Goal: Navigation & Orientation: Find specific page/section

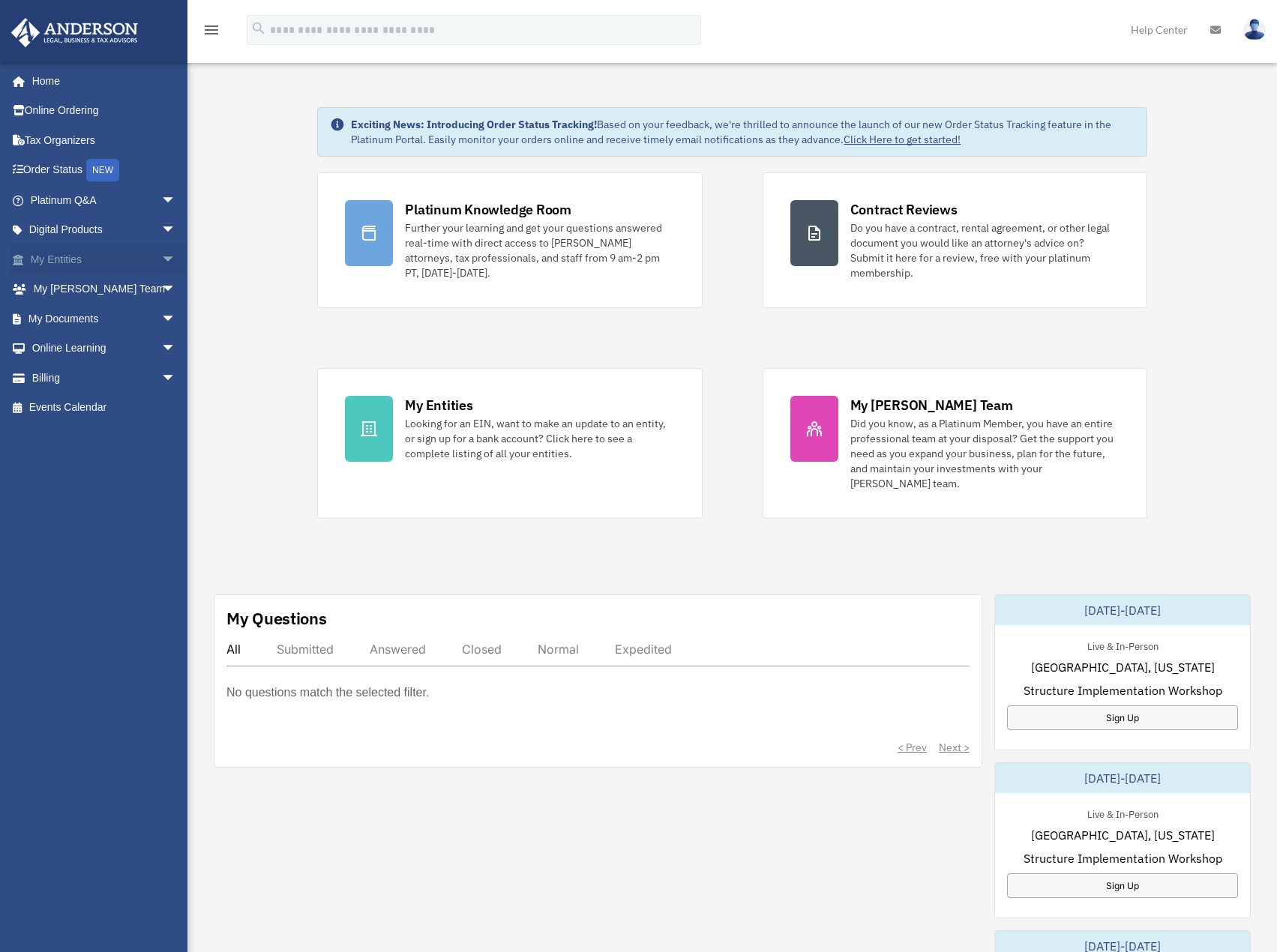
click at [109, 260] on link "My Entities arrow_drop_down" at bounding box center [104, 259] width 188 height 30
click at [162, 261] on span "arrow_drop_down" at bounding box center [176, 260] width 30 height 31
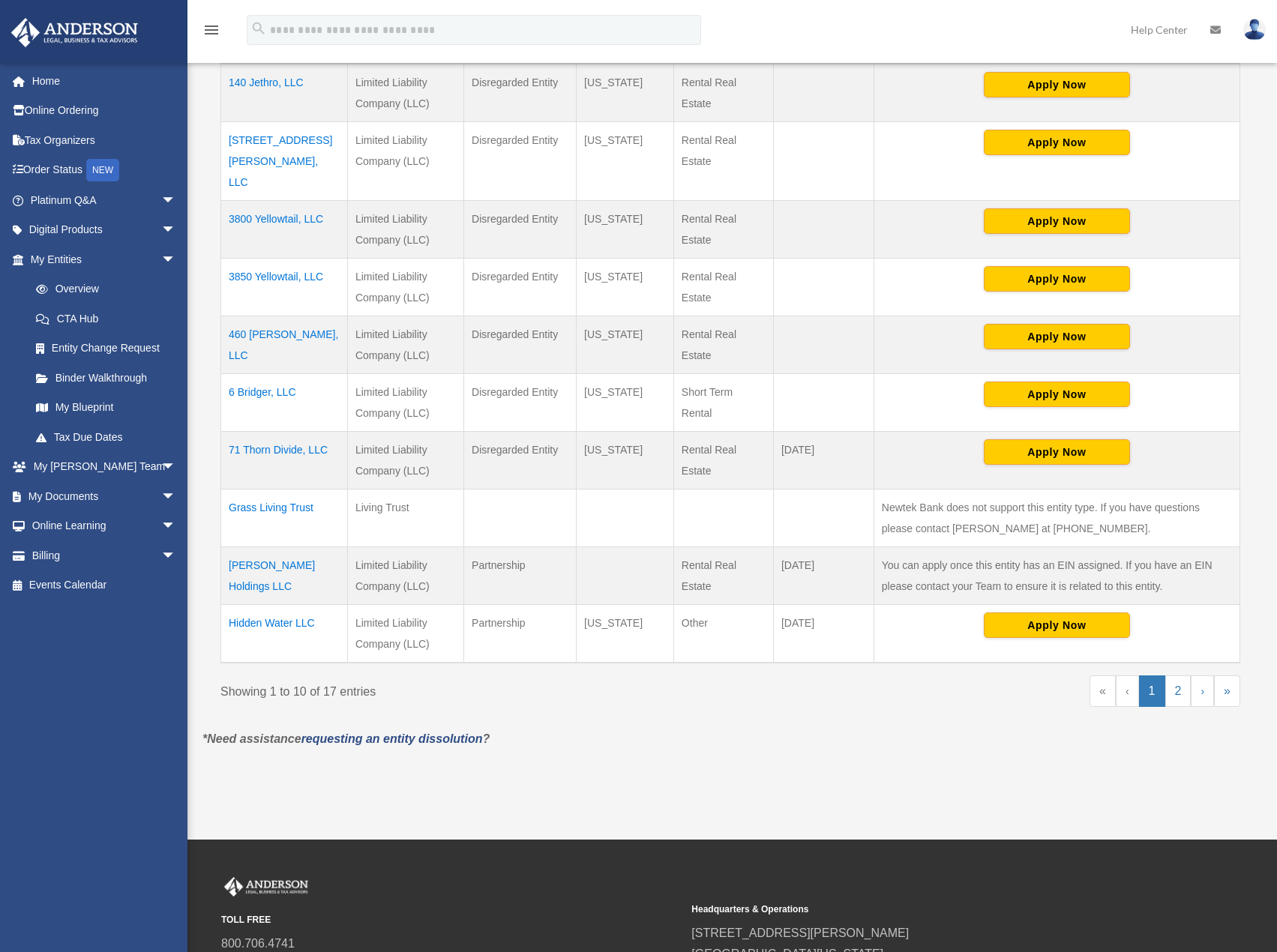
scroll to position [368, 0]
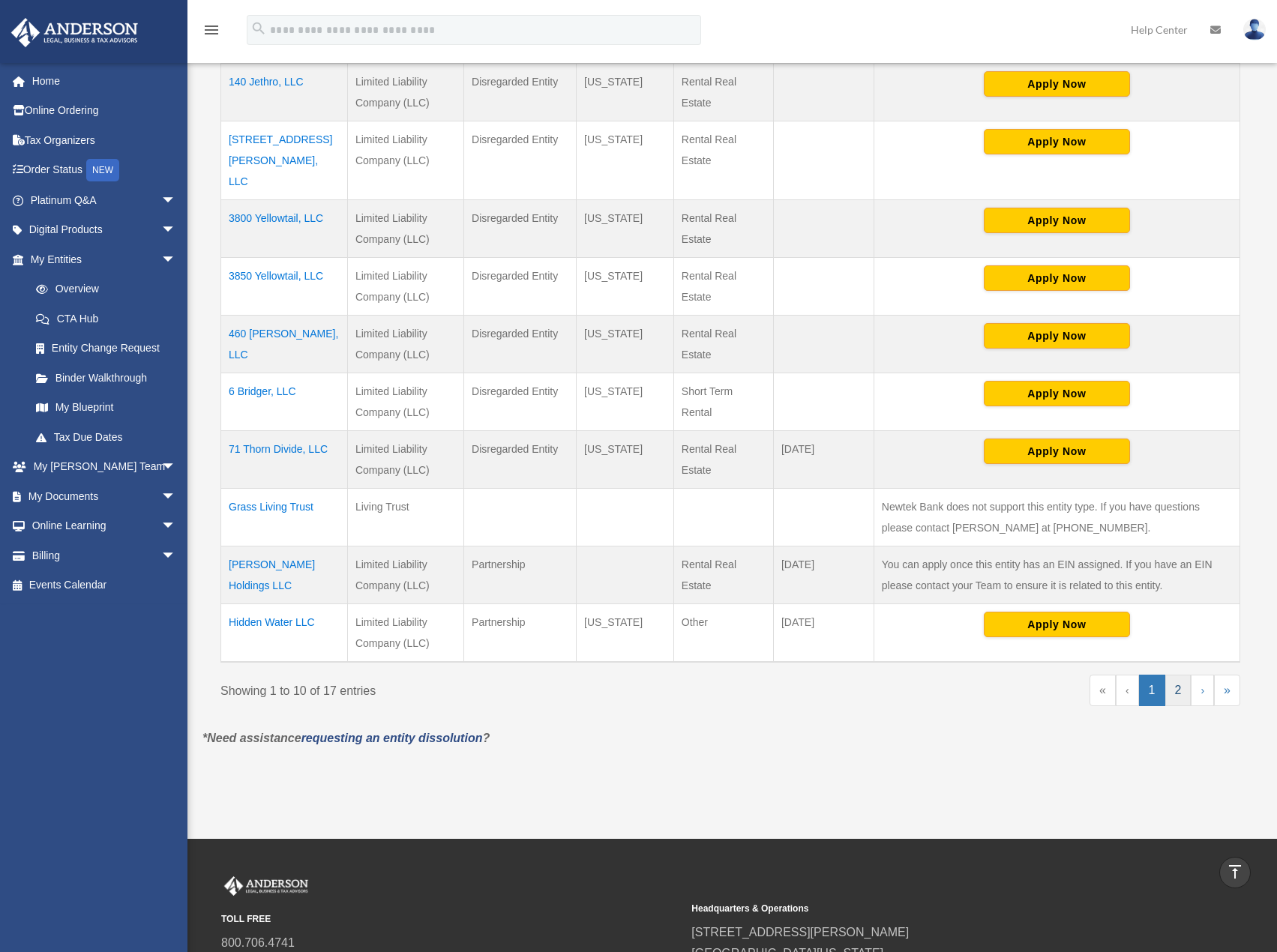
click at [1183, 675] on link "2" at bounding box center [1179, 690] width 26 height 32
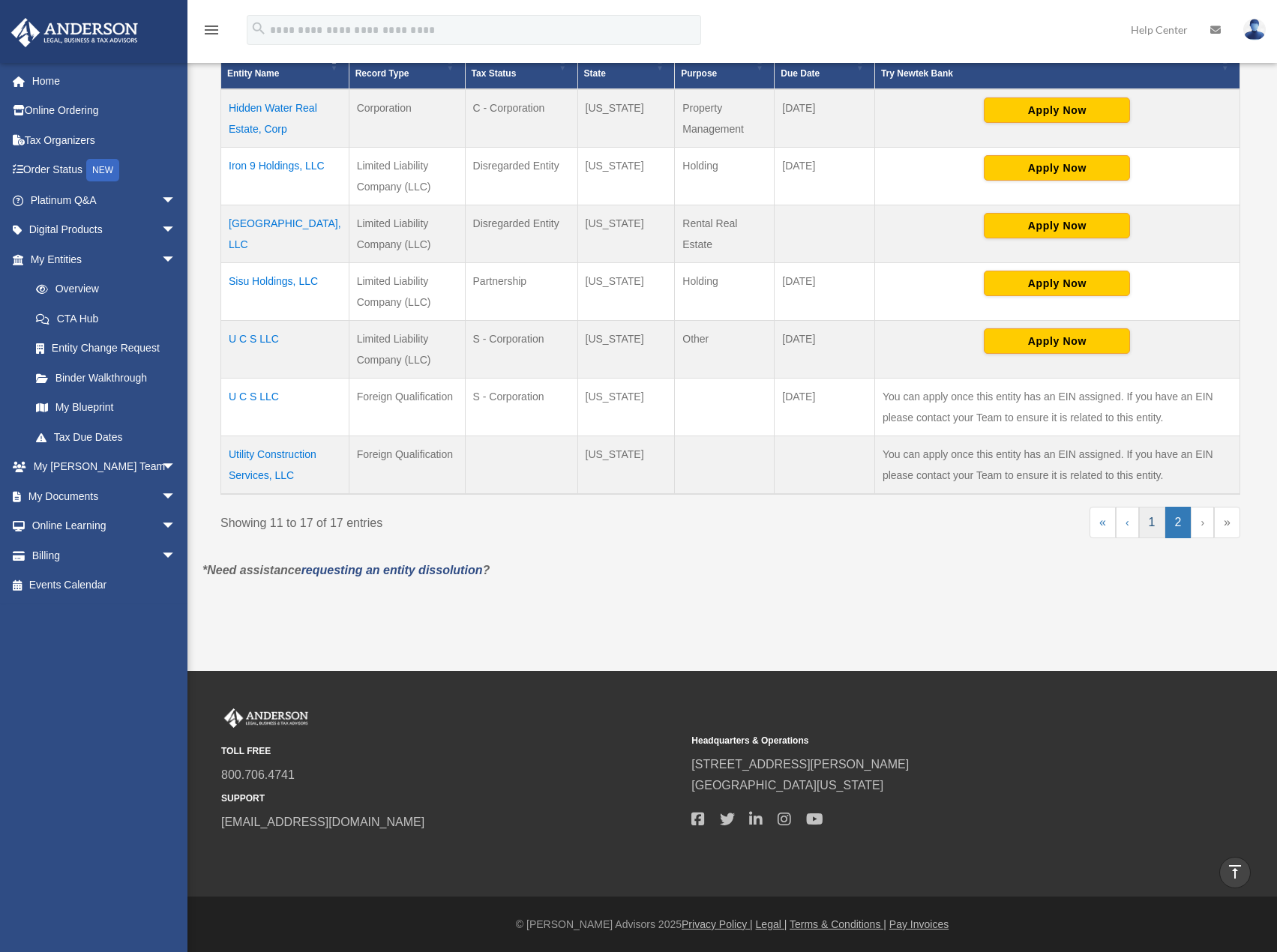
click at [1155, 528] on link "1" at bounding box center [1152, 522] width 26 height 32
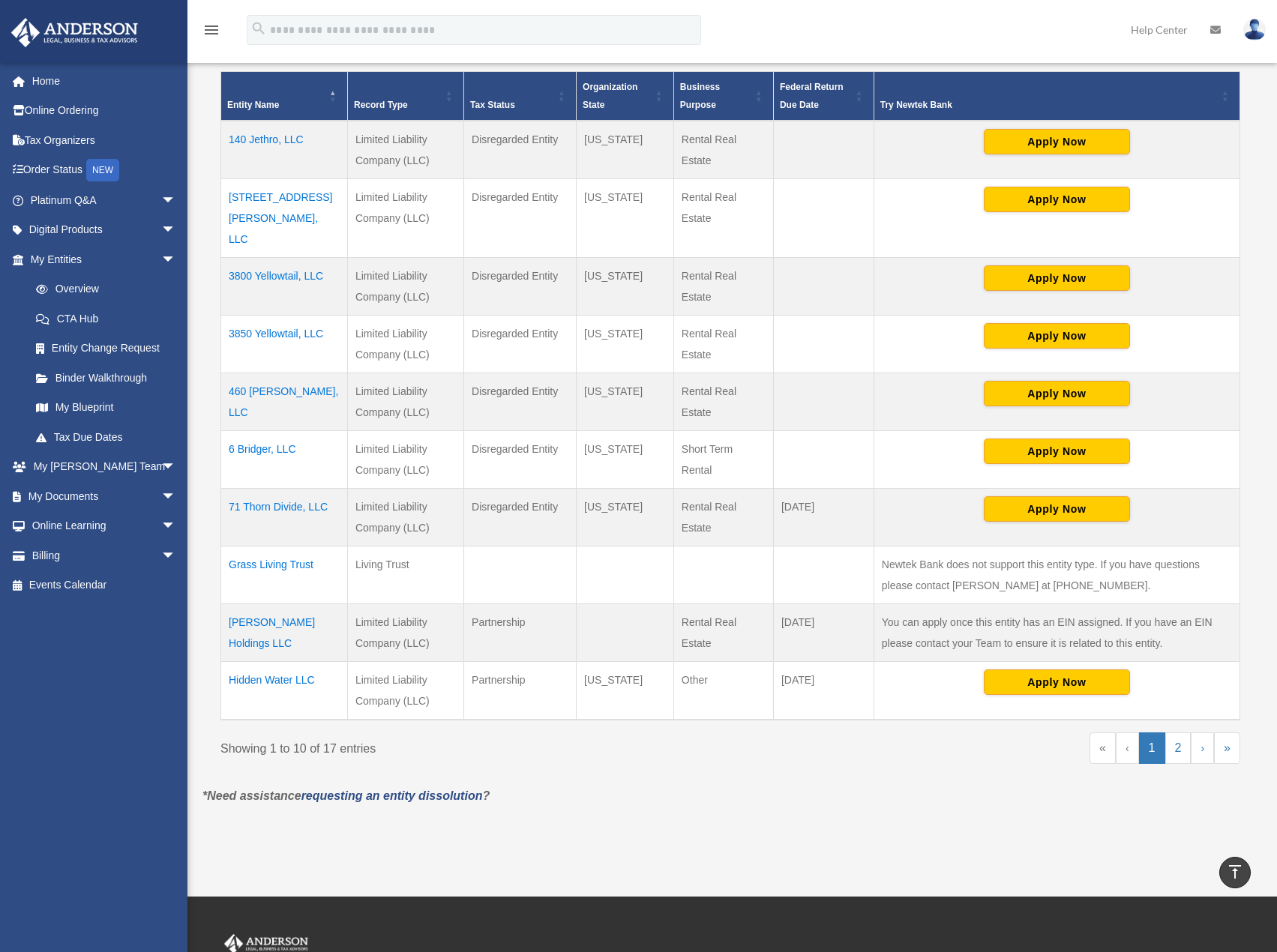
scroll to position [309, 0]
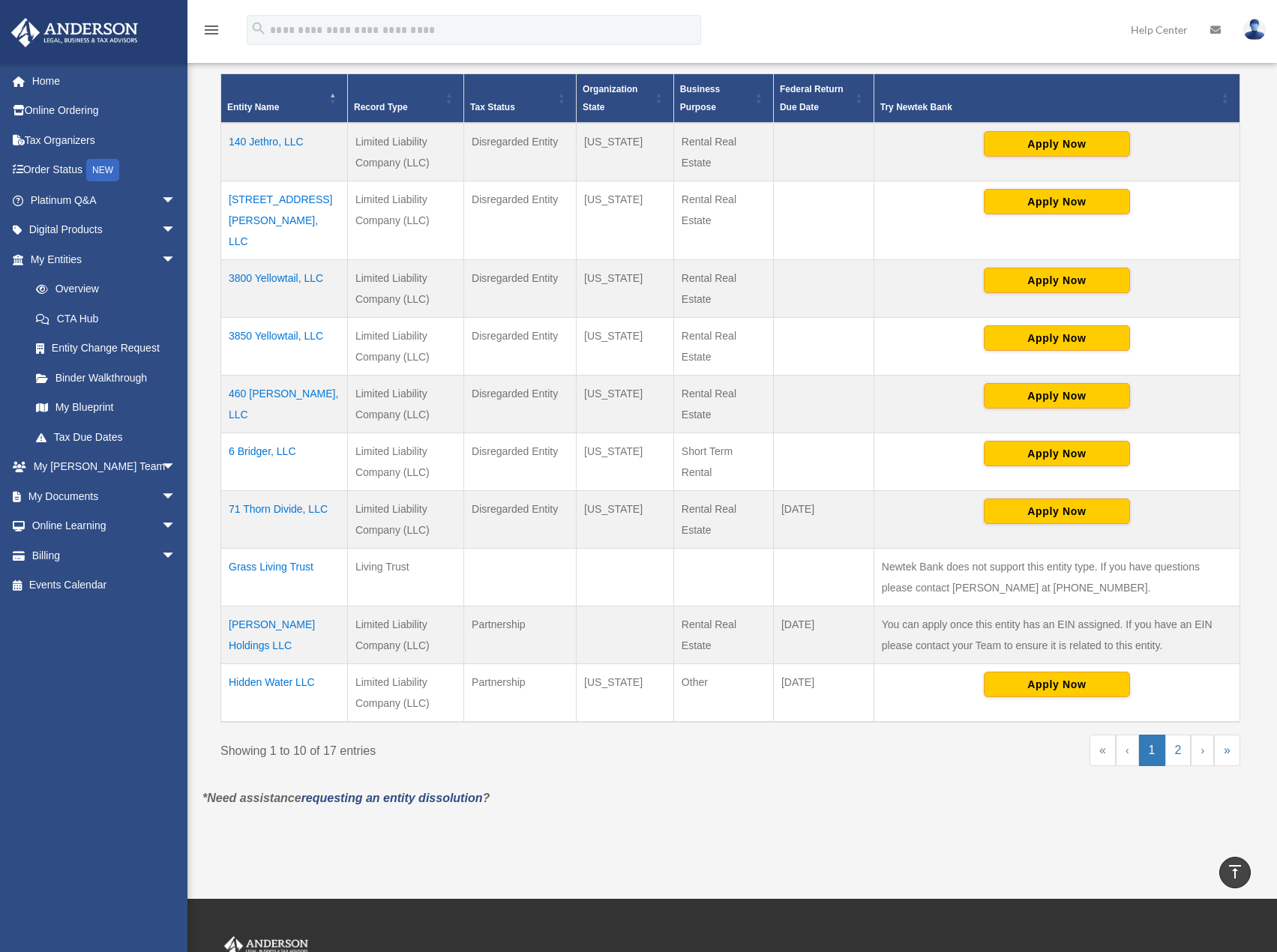
click at [283, 664] on td "Hidden Water LLC" at bounding box center [285, 693] width 127 height 58
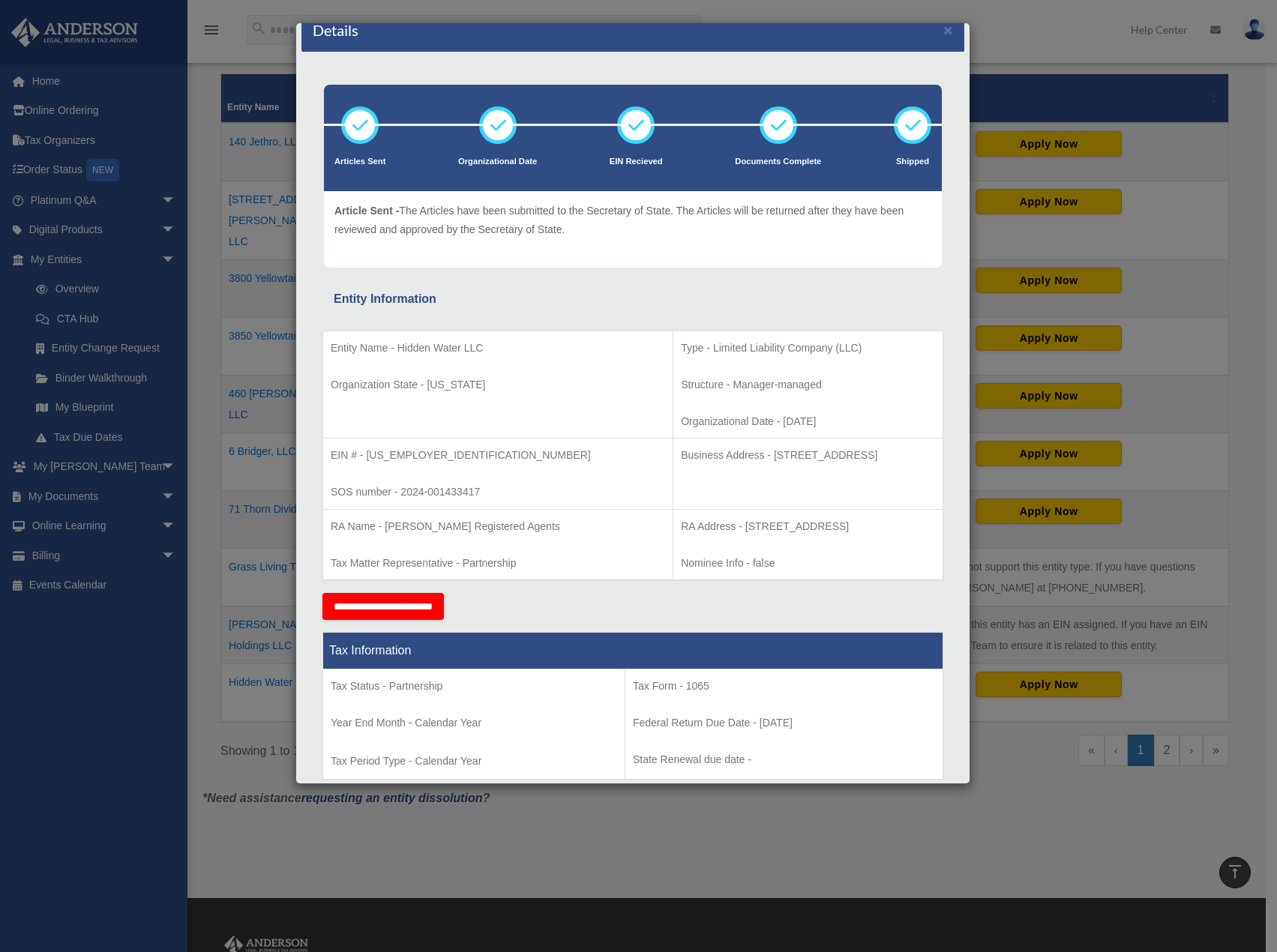
scroll to position [0, 0]
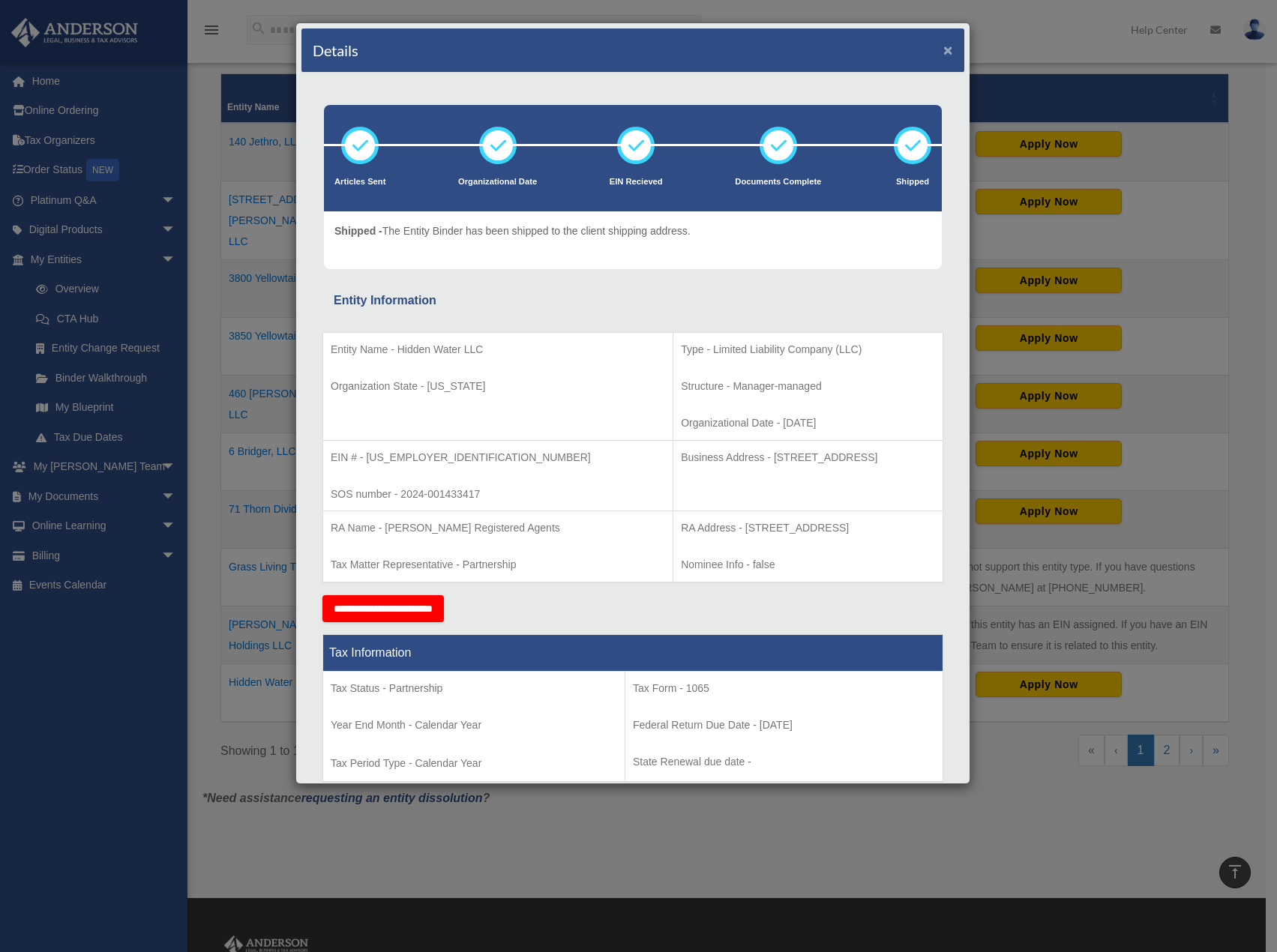
click at [944, 52] on button "×" at bounding box center [948, 50] width 9 height 15
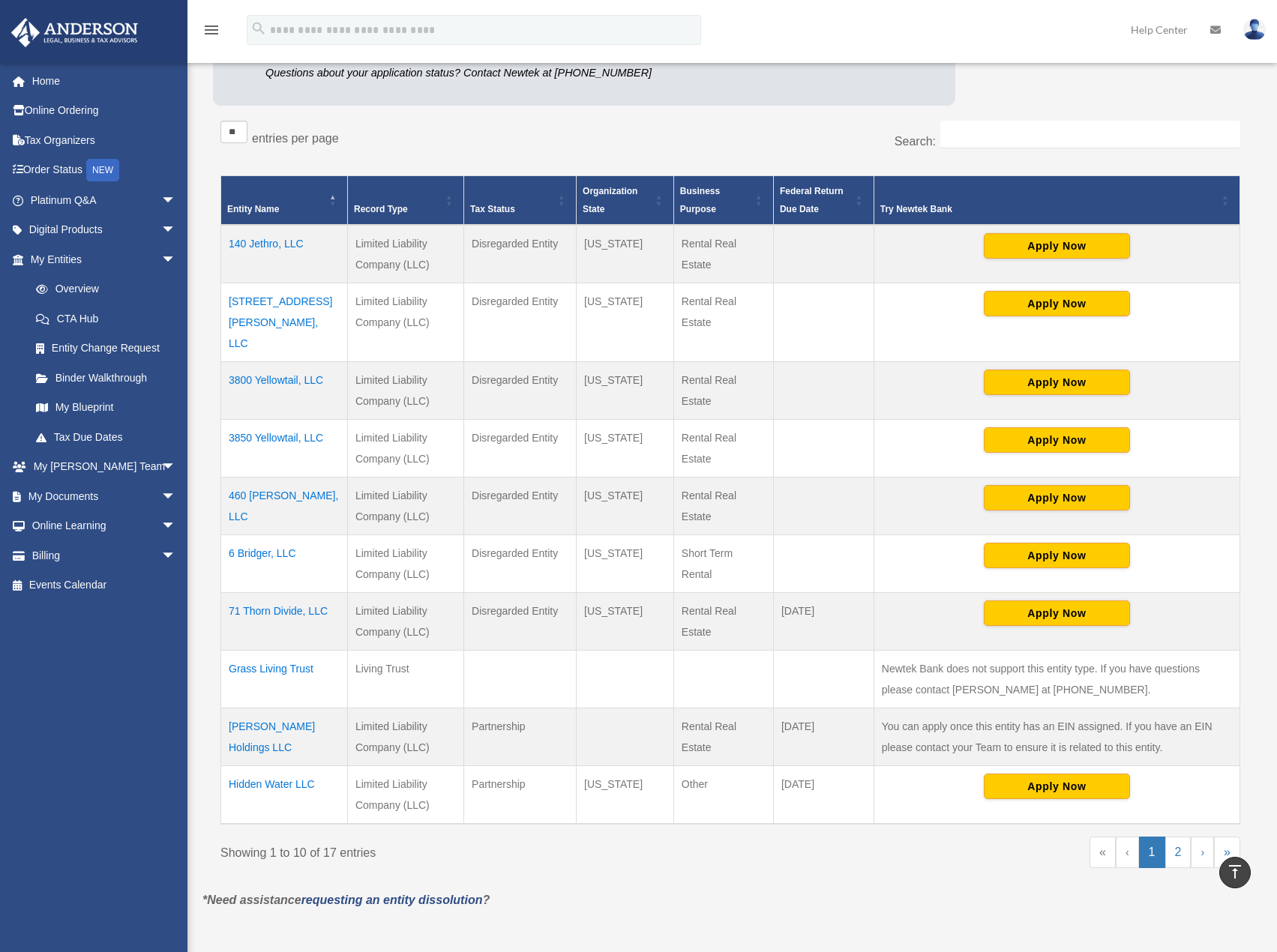
scroll to position [210, 0]
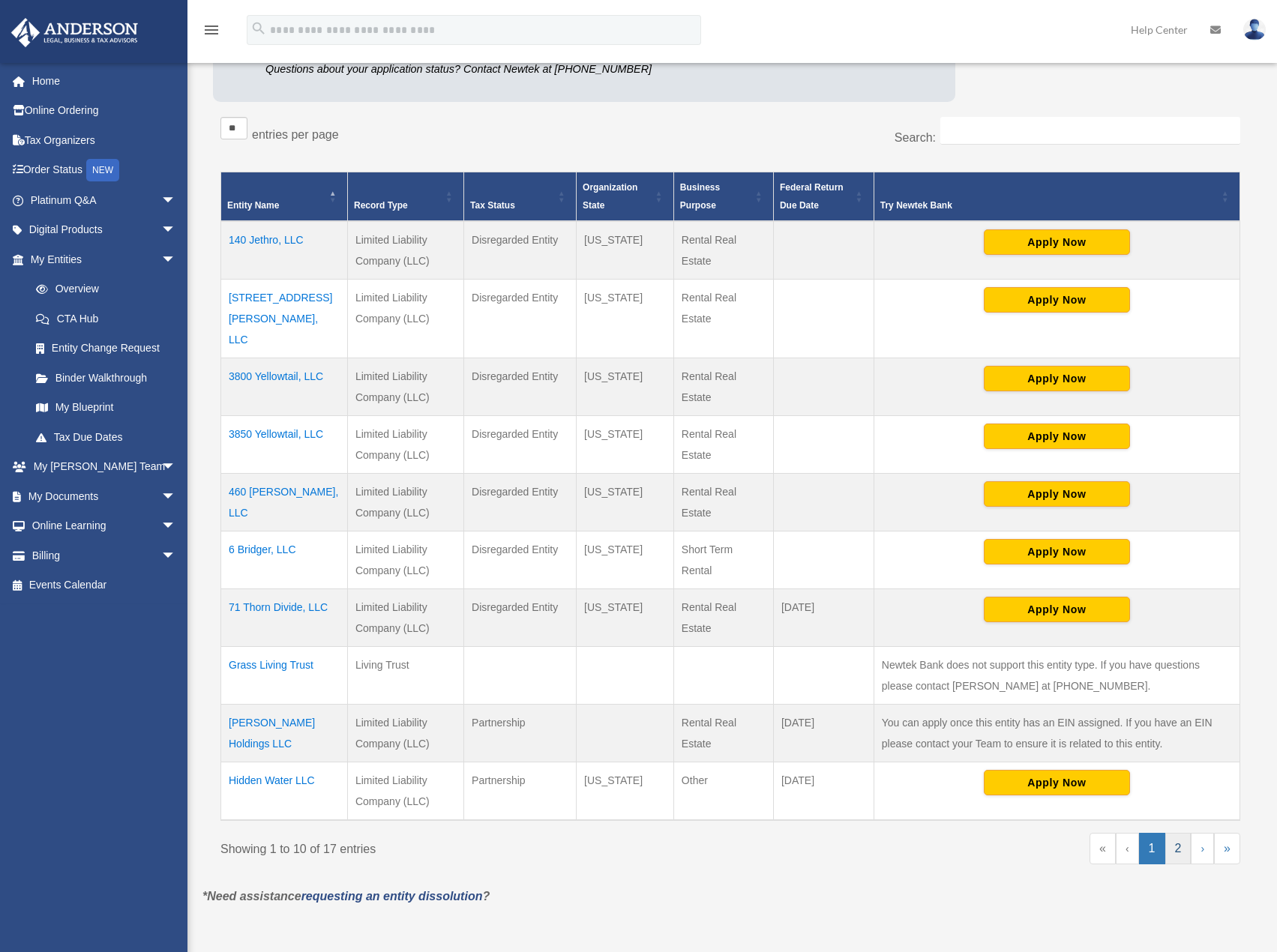
click at [1180, 833] on link "2" at bounding box center [1179, 849] width 26 height 32
